Goal: Task Accomplishment & Management: Use online tool/utility

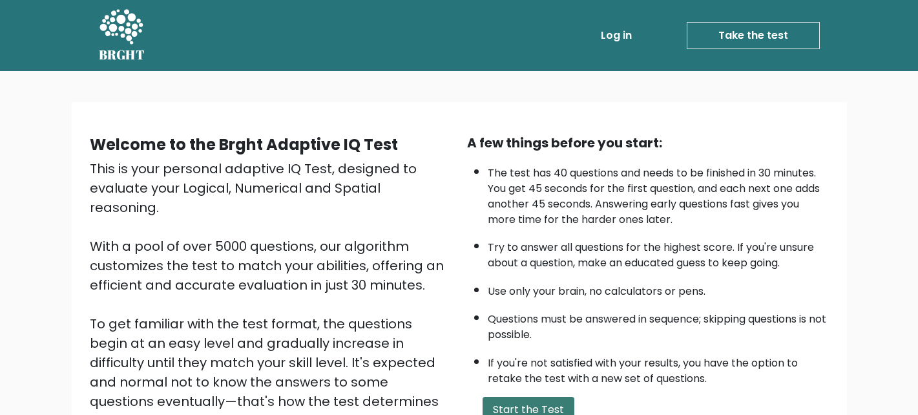
scroll to position [176, 0]
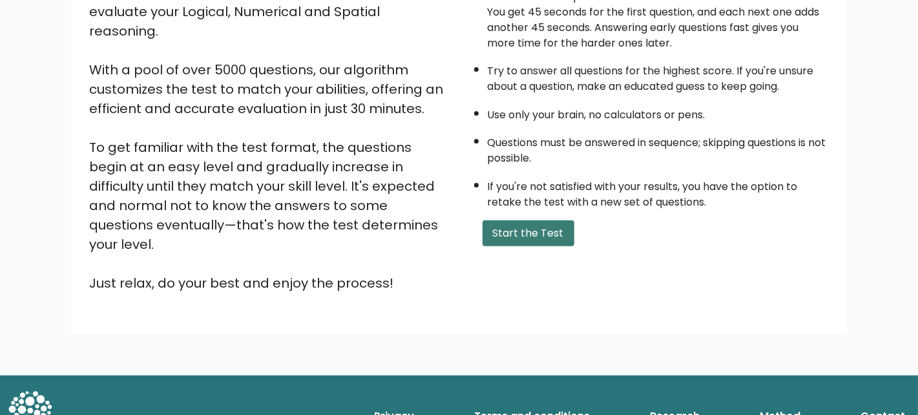
click at [518, 233] on button "Start the Test" at bounding box center [528, 233] width 92 height 26
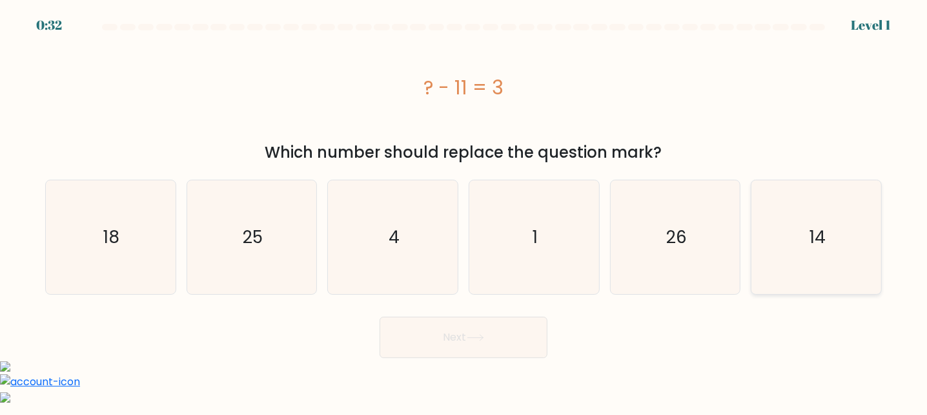
click at [768, 260] on icon "14" at bounding box center [817, 237] width 114 height 114
click at [464, 211] on input "f. 14" at bounding box center [464, 208] width 1 height 3
radio input "true"
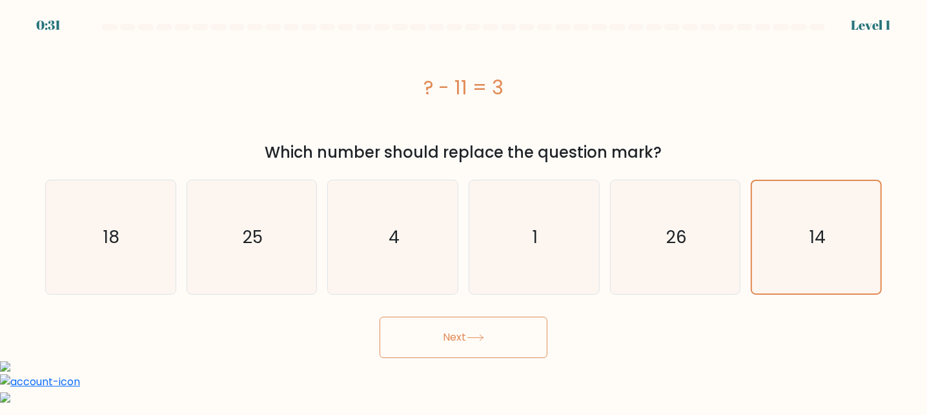
click at [474, 337] on icon at bounding box center [476, 338] width 16 height 6
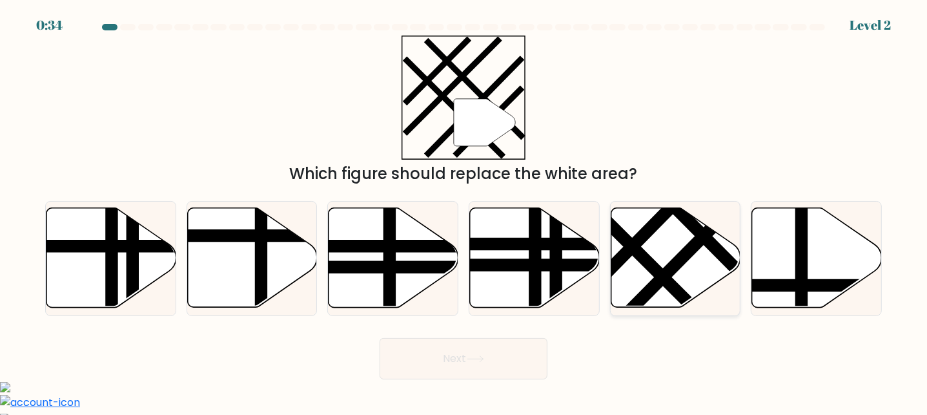
click at [619, 268] on line at bounding box center [654, 224] width 203 height 206
click at [464, 211] on input "e." at bounding box center [464, 208] width 1 height 3
radio input "true"
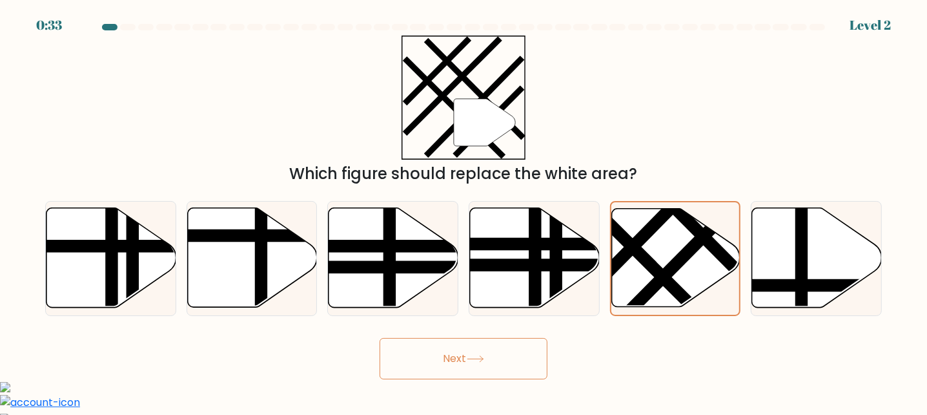
click at [431, 350] on button "Next" at bounding box center [464, 358] width 168 height 41
